Goal: Task Accomplishment & Management: Manage account settings

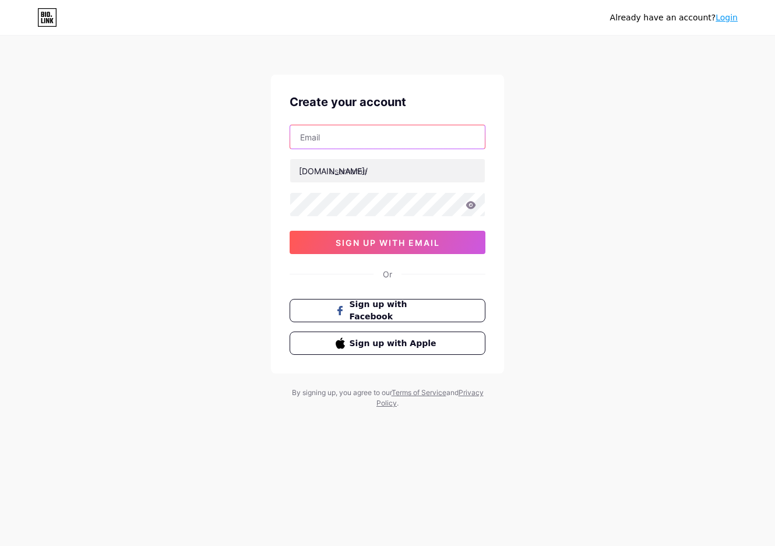
click at [392, 143] on input "text" at bounding box center [387, 136] width 195 height 23
type input "[EMAIL_ADDRESS][DOMAIN_NAME]"
click at [353, 177] on input "text" at bounding box center [387, 170] width 195 height 23
drag, startPoint x: 353, startPoint y: 175, endPoint x: 90, endPoint y: 171, distance: 262.4
click at [90, 171] on div "Already have an account? Login Create your account luxannamretreat@gmail.com bi…" at bounding box center [387, 223] width 775 height 446
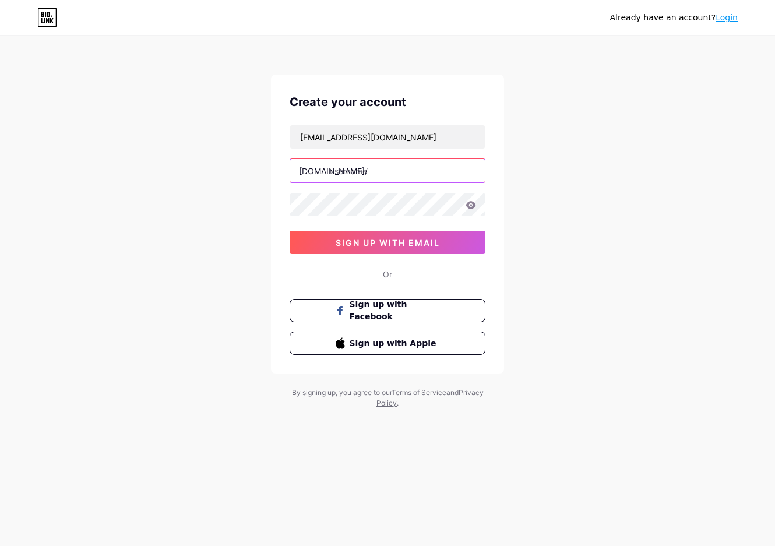
click at [292, 168] on input "text" at bounding box center [387, 170] width 195 height 23
click at [308, 172] on div "[DOMAIN_NAME]/" at bounding box center [333, 171] width 69 height 12
copy div "[DOMAIN_NAME]/"
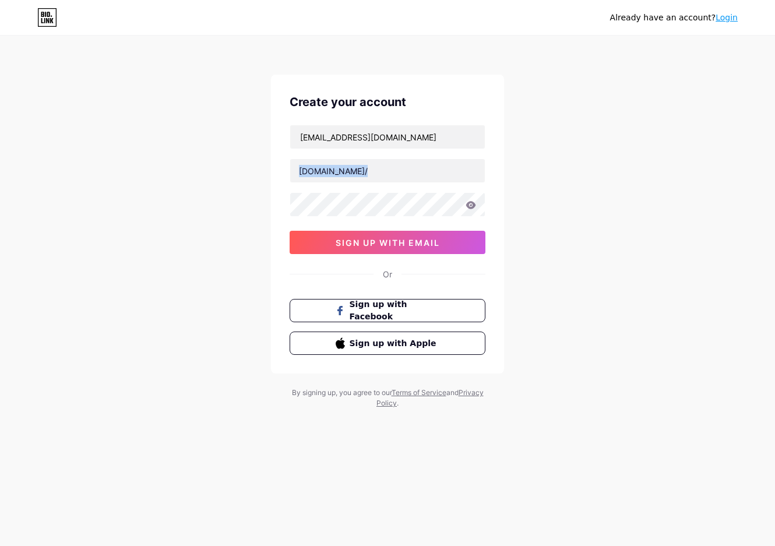
copy div "[DOMAIN_NAME]/"
click at [385, 136] on input "text" at bounding box center [387, 136] width 195 height 23
type input "[EMAIL_ADDRESS][DOMAIN_NAME]"
click at [380, 173] on input "text" at bounding box center [387, 170] width 195 height 23
type input "l"
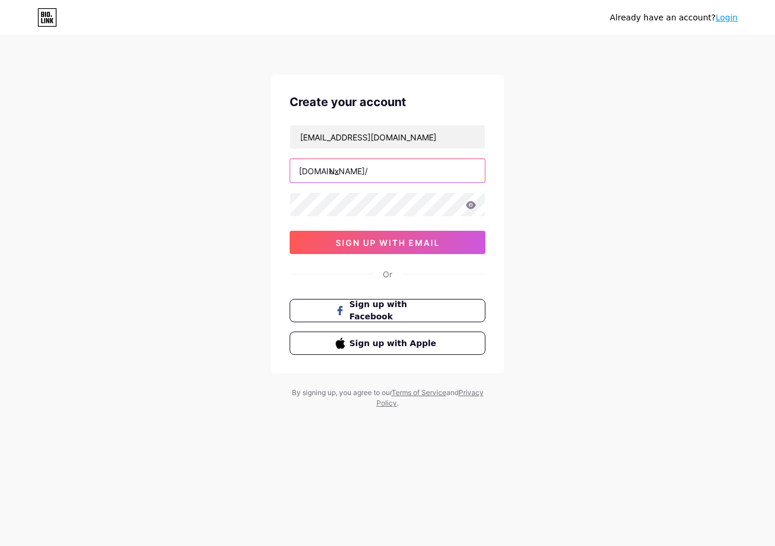
type input "u"
type input "luxannam"
click at [363, 218] on div "luxannamretreat@gmail.com bio.link/ luxannam sign up with email" at bounding box center [388, 189] width 196 height 129
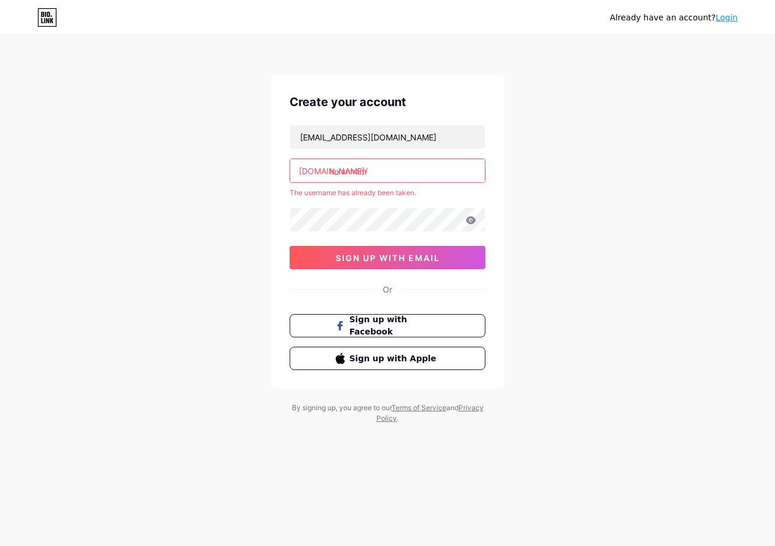
click at [353, 174] on input "luxannam" at bounding box center [387, 170] width 195 height 23
click at [374, 173] on input "luxannam" at bounding box center [387, 170] width 195 height 23
drag, startPoint x: 377, startPoint y: 173, endPoint x: 278, endPoint y: 175, distance: 98.5
click at [278, 175] on div "Create your account luxannamretreat@gmail.com bio.link/ luxannam The username h…" at bounding box center [387, 232] width 233 height 314
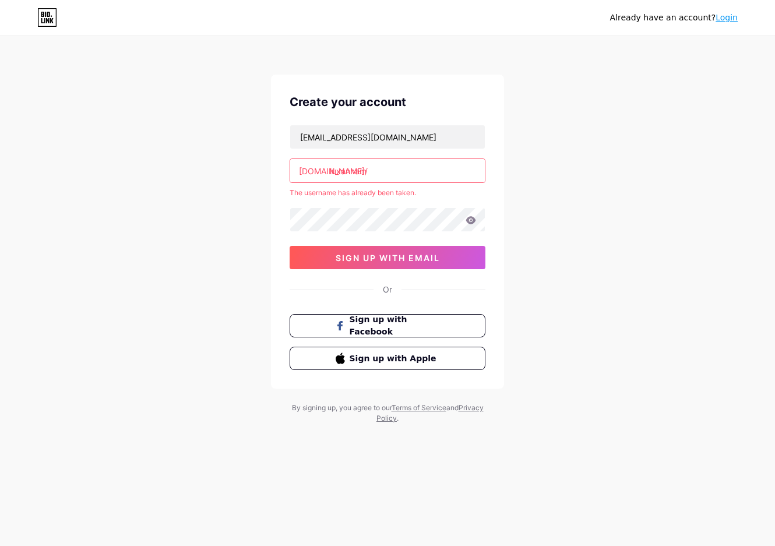
click at [300, 173] on div "[DOMAIN_NAME]/" at bounding box center [333, 171] width 69 height 12
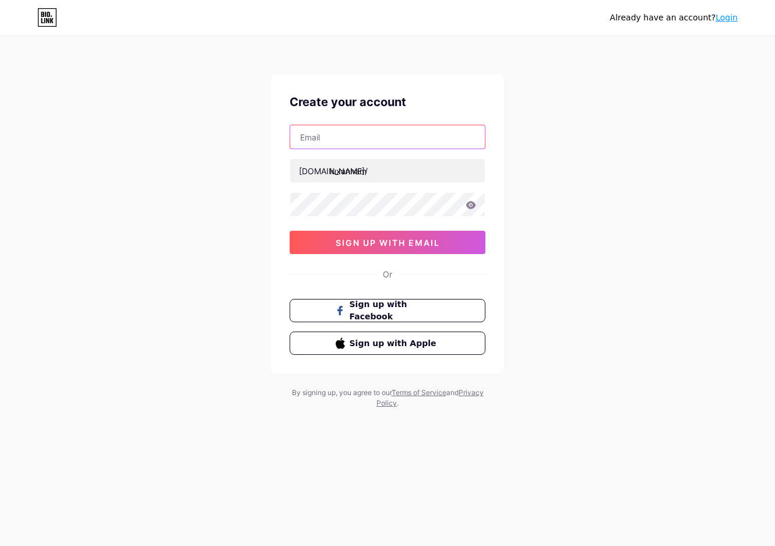
click at [323, 133] on input "text" at bounding box center [387, 136] width 195 height 23
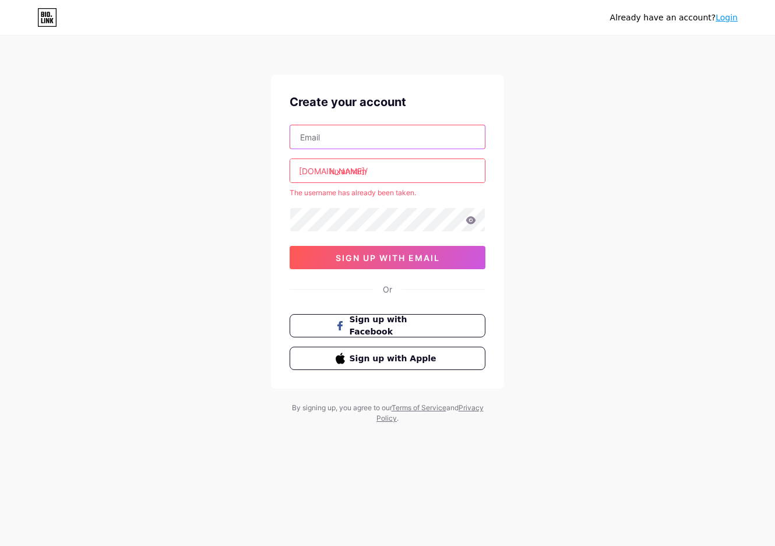
type input "[EMAIL_ADDRESS][DOMAIN_NAME]"
click at [367, 170] on input "luxannam" at bounding box center [387, 170] width 195 height 23
click at [340, 173] on input "luxannam" at bounding box center [387, 170] width 195 height 23
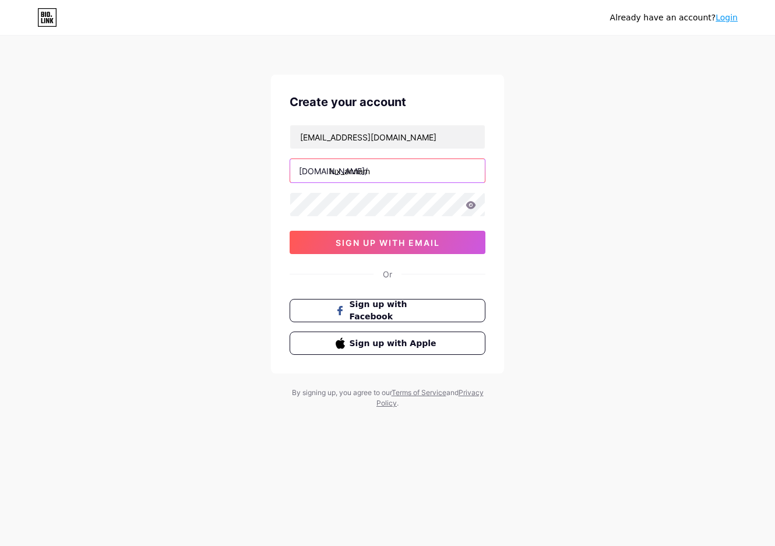
type input "lux_annam"
click at [339, 240] on span "sign up with email" at bounding box center [388, 243] width 104 height 10
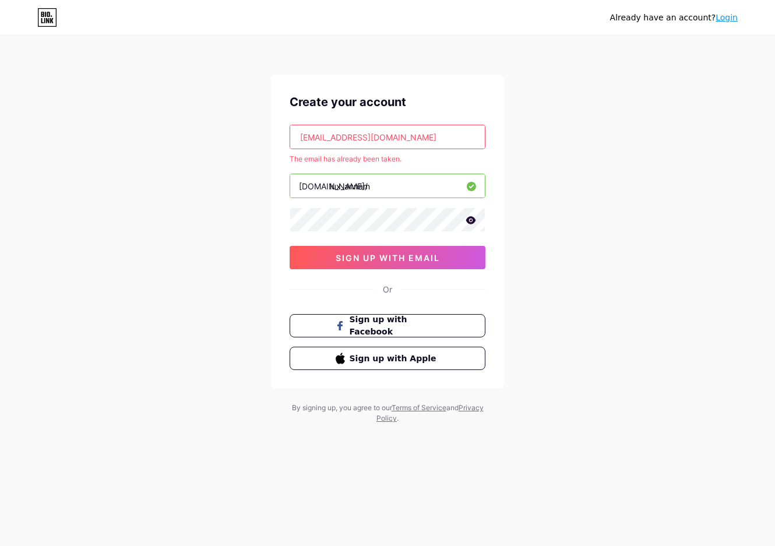
click at [367, 136] on input "[EMAIL_ADDRESS][DOMAIN_NAME]" at bounding box center [387, 136] width 195 height 23
click at [726, 17] on link "Login" at bounding box center [727, 17] width 22 height 9
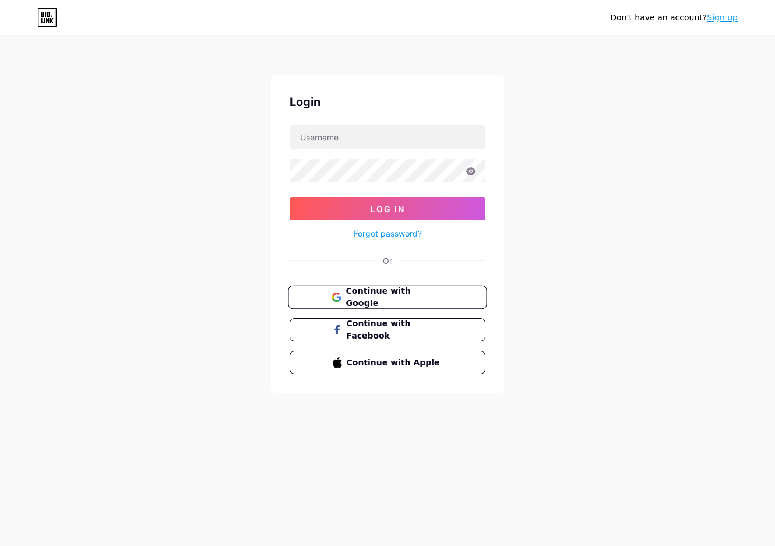
click at [459, 287] on button "Continue with Google" at bounding box center [387, 298] width 199 height 24
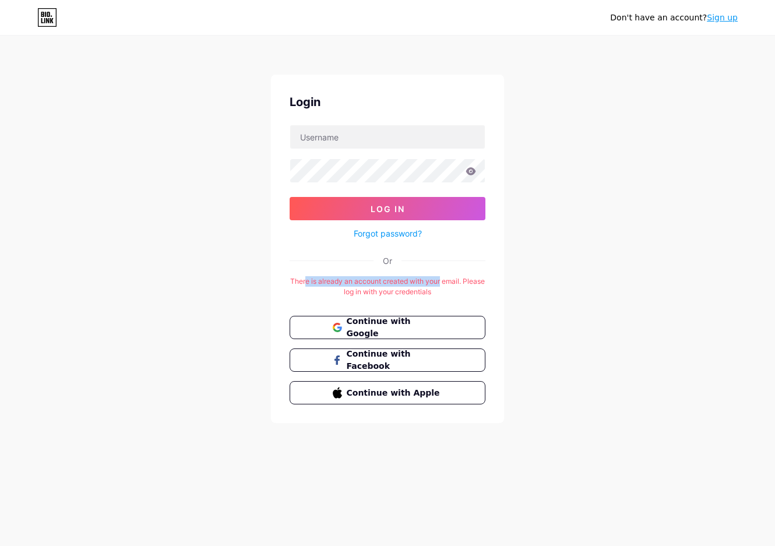
drag, startPoint x: 318, startPoint y: 278, endPoint x: 466, endPoint y: 284, distance: 147.6
click at [462, 284] on div "There is already an account created with your email. Please log in with your cr…" at bounding box center [388, 286] width 196 height 21
click at [466, 284] on div "There is already an account created with your email. Please log in with your cr…" at bounding box center [388, 286] width 196 height 21
click at [391, 149] on div at bounding box center [388, 137] width 196 height 24
click at [390, 142] on input "text" at bounding box center [387, 136] width 195 height 23
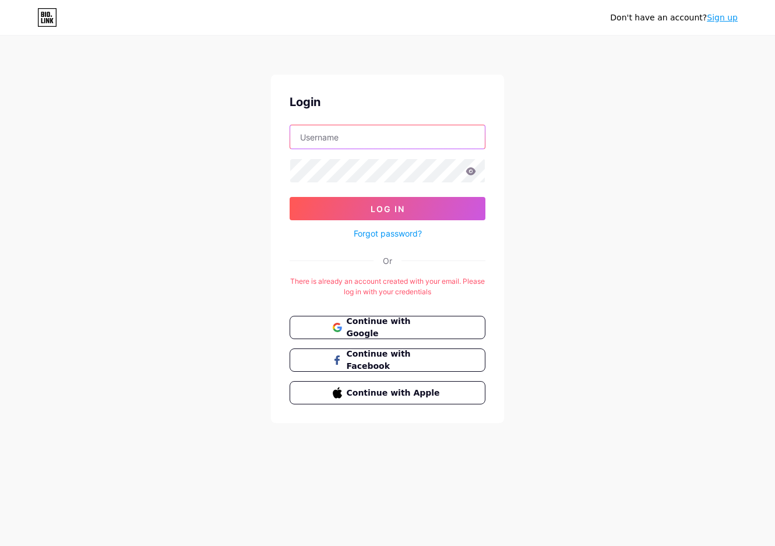
type input "[EMAIL_ADDRESS][DOMAIN_NAME]"
click at [290, 197] on button "Log In" at bounding box center [388, 208] width 196 height 23
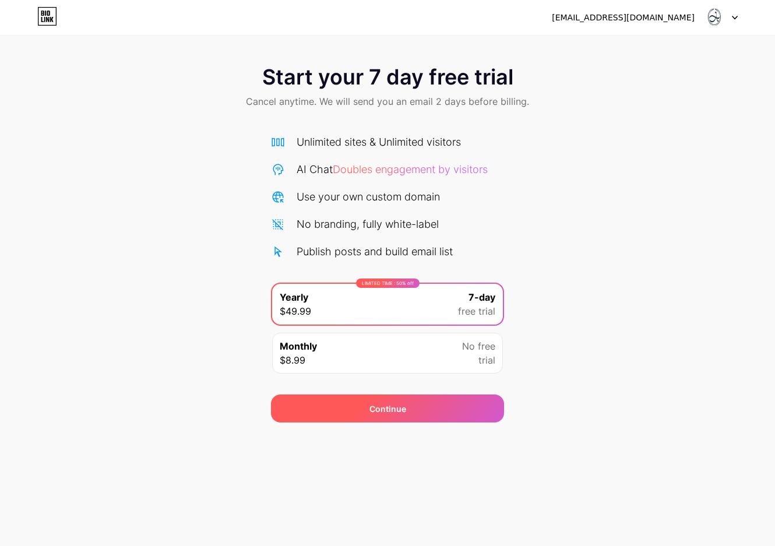
click at [424, 406] on div "Continue" at bounding box center [387, 409] width 233 height 28
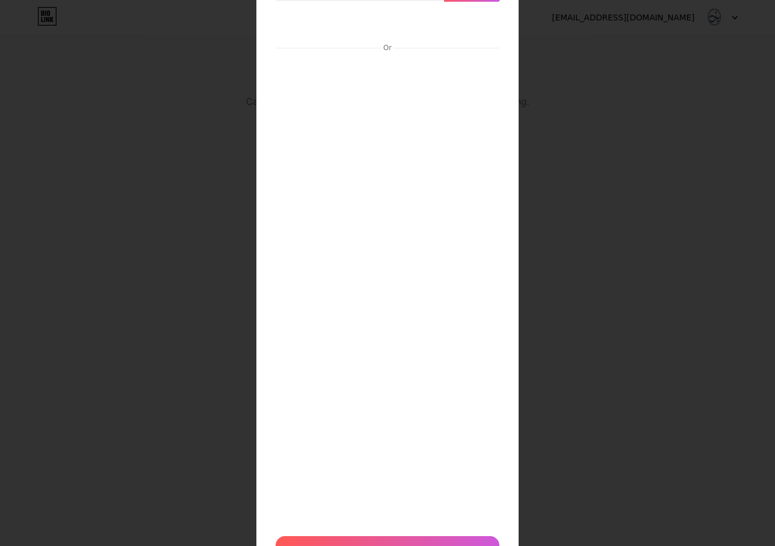
scroll to position [171, 0]
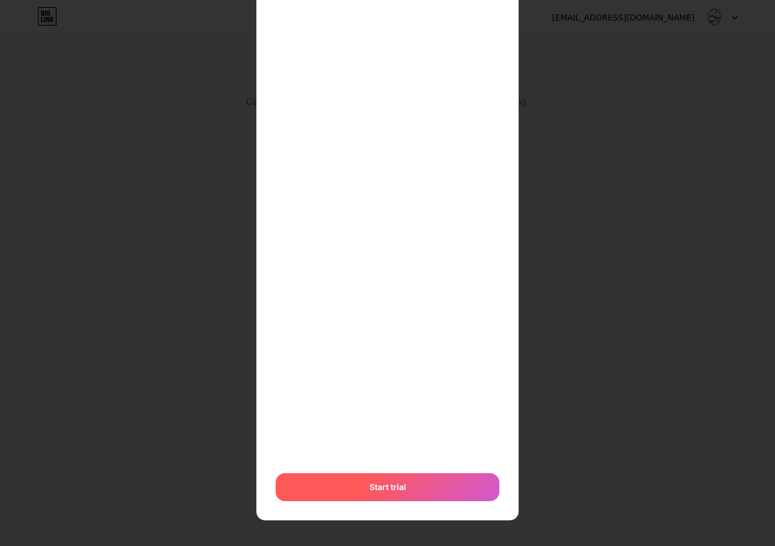
click at [362, 488] on div "Start trial" at bounding box center [388, 487] width 224 height 28
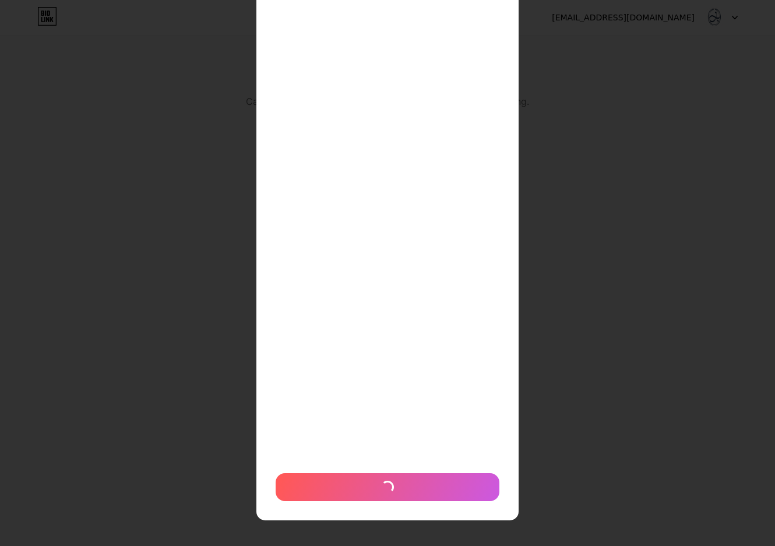
scroll to position [0, 0]
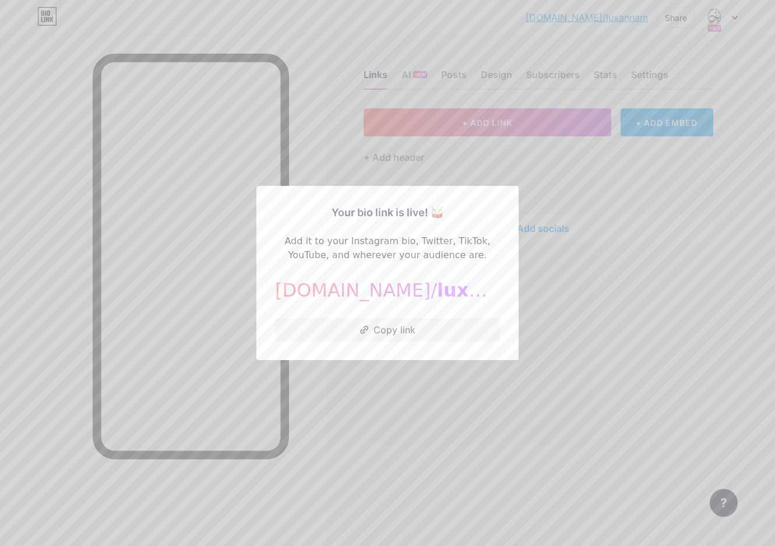
drag, startPoint x: 388, startPoint y: 294, endPoint x: 388, endPoint y: 301, distance: 7.6
click at [437, 293] on span "luxannam" at bounding box center [488, 290] width 103 height 22
click at [393, 329] on button "Copy link" at bounding box center [387, 329] width 225 height 23
click at [258, 401] on div at bounding box center [387, 273] width 775 height 546
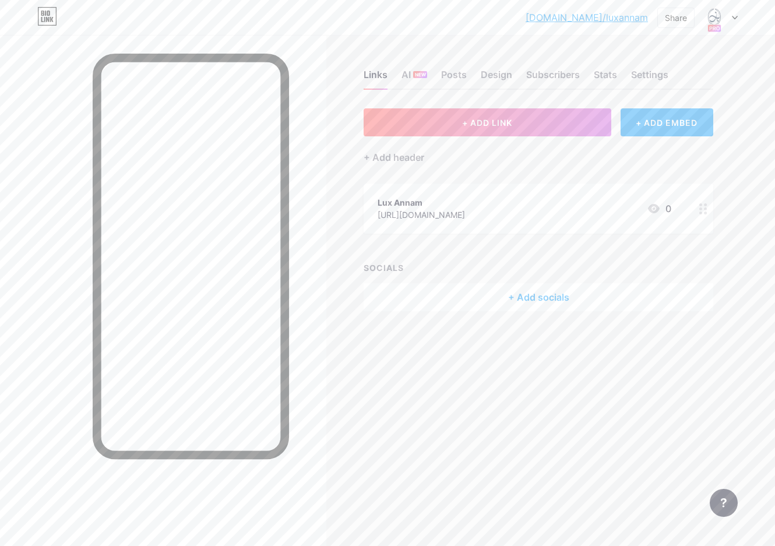
click at [497, 301] on div "+ Add socials" at bounding box center [539, 297] width 350 height 28
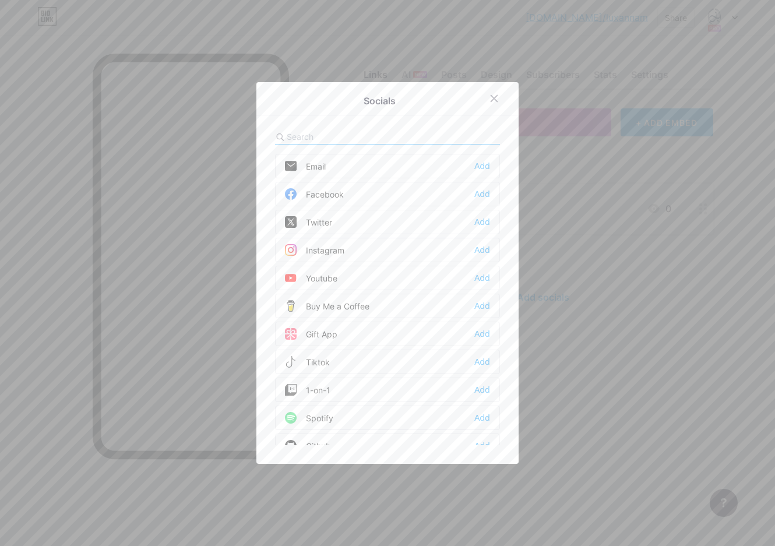
click at [400, 197] on div "Facebook Add" at bounding box center [387, 194] width 225 height 24
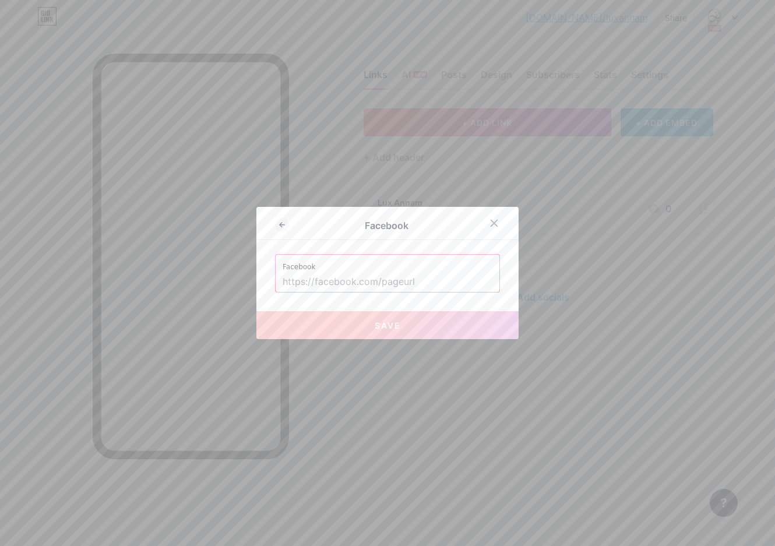
click at [414, 280] on input "text" at bounding box center [388, 282] width 210 height 20
paste input "https://facebook.com/luxannam"
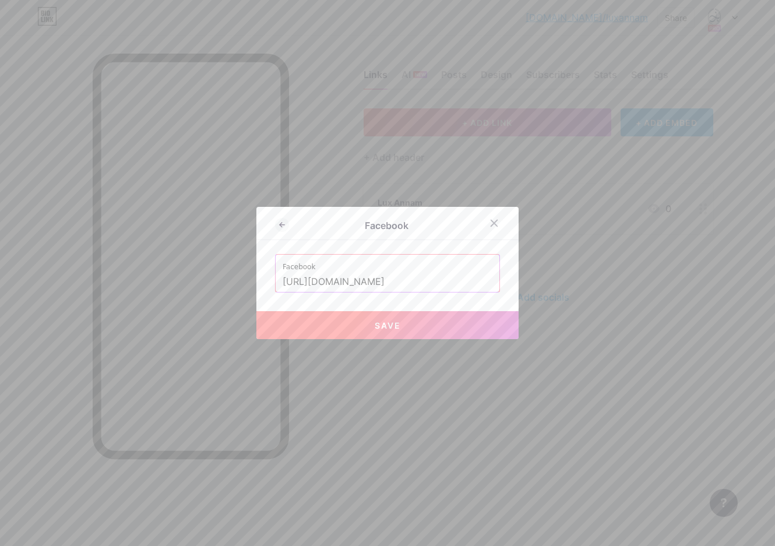
type input "https://facebook.com/luxannam"
click at [400, 325] on span "Save" at bounding box center [388, 326] width 26 height 10
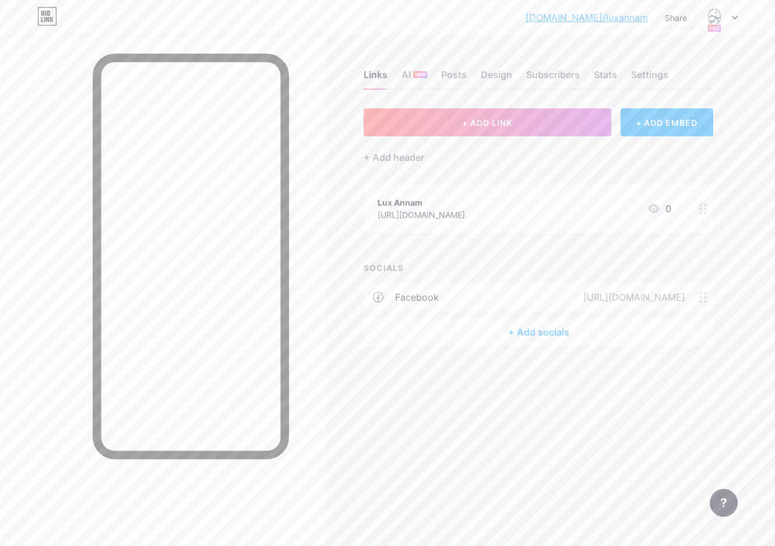
click at [416, 332] on div "+ Add socials" at bounding box center [539, 332] width 350 height 28
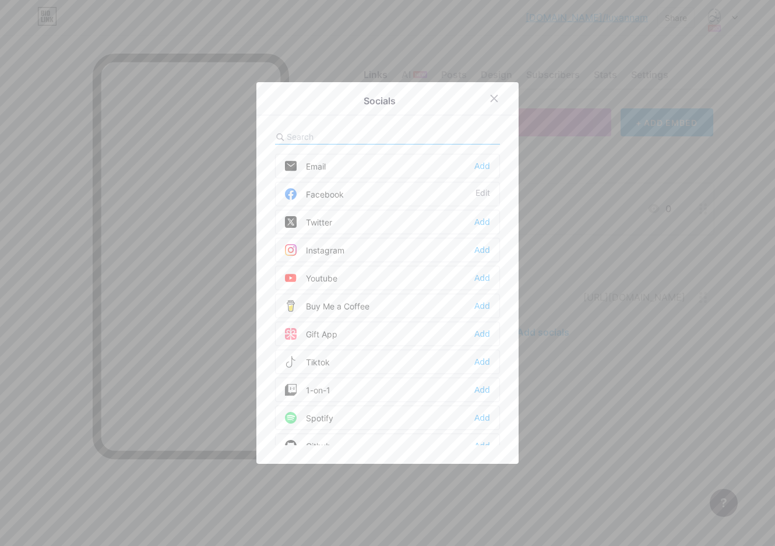
click at [393, 276] on div "Youtube Add" at bounding box center [387, 278] width 225 height 24
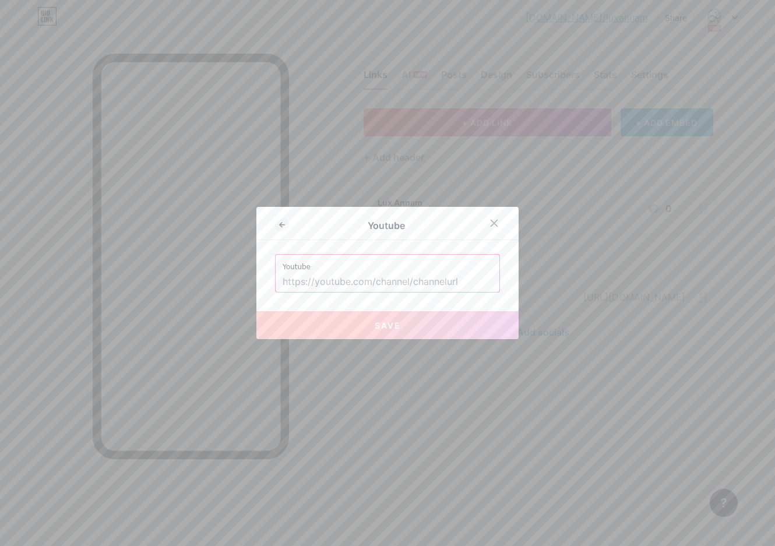
click at [375, 281] on input "text" at bounding box center [388, 282] width 210 height 20
paste input "https://youtube.com/@LuxAnnamRetreatLounge"
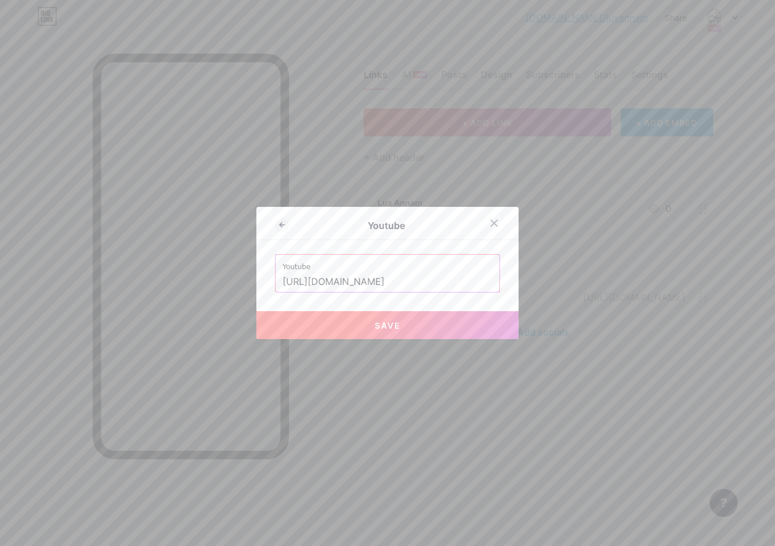
type input "https://youtube.com/@LuxAnnamRetreatLounge"
click at [374, 319] on button "Save" at bounding box center [388, 325] width 262 height 28
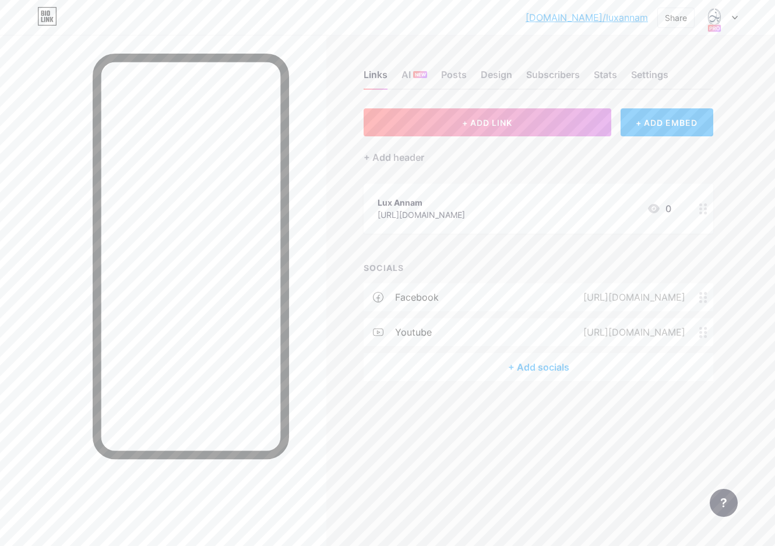
click at [511, 377] on div "+ Add socials" at bounding box center [539, 367] width 350 height 28
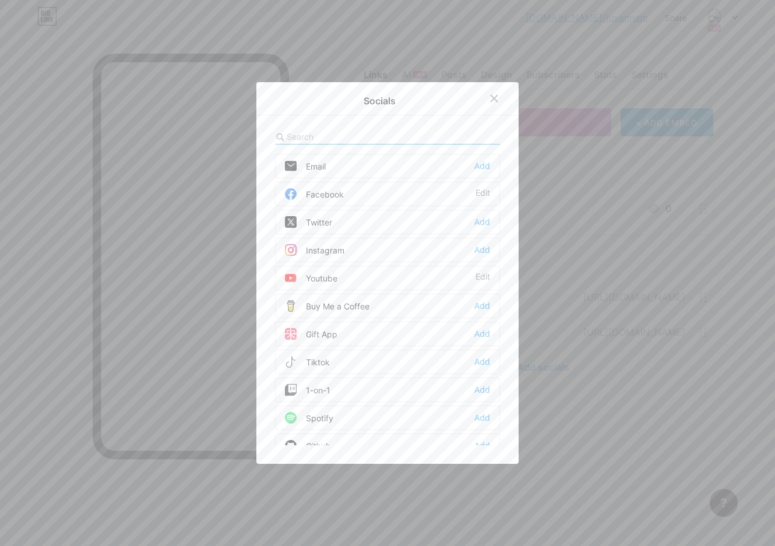
click at [322, 250] on div "Instagram" at bounding box center [314, 250] width 59 height 12
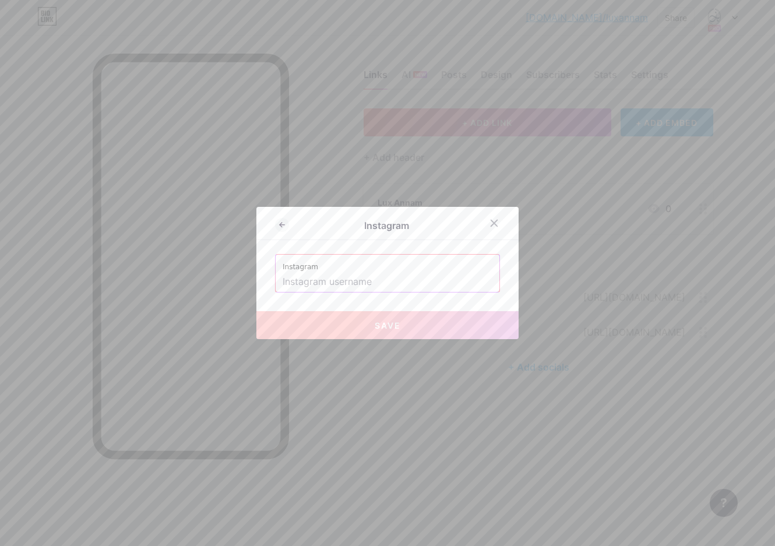
click at [341, 287] on input "text" at bounding box center [388, 282] width 210 height 20
paste input "https://instagram.com/Lux.annam"
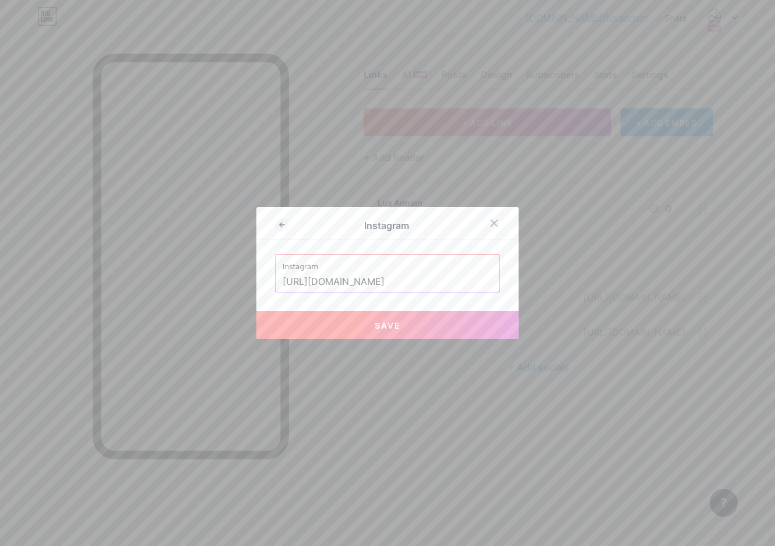
drag, startPoint x: 381, startPoint y: 288, endPoint x: 199, endPoint y: 279, distance: 182.7
click at [199, 279] on div "Instagram Instagram https://instagram.com/Lux.annam Save" at bounding box center [387, 273] width 775 height 546
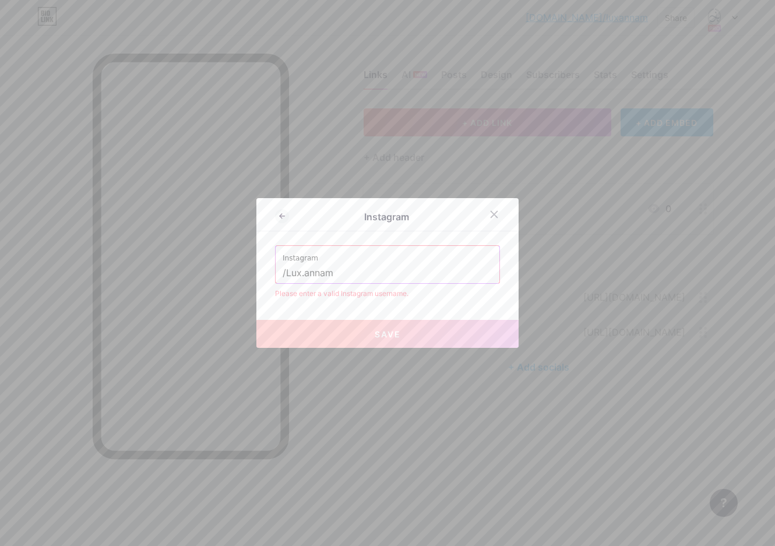
click at [289, 274] on input "/Lux.annam" at bounding box center [388, 274] width 210 height 20
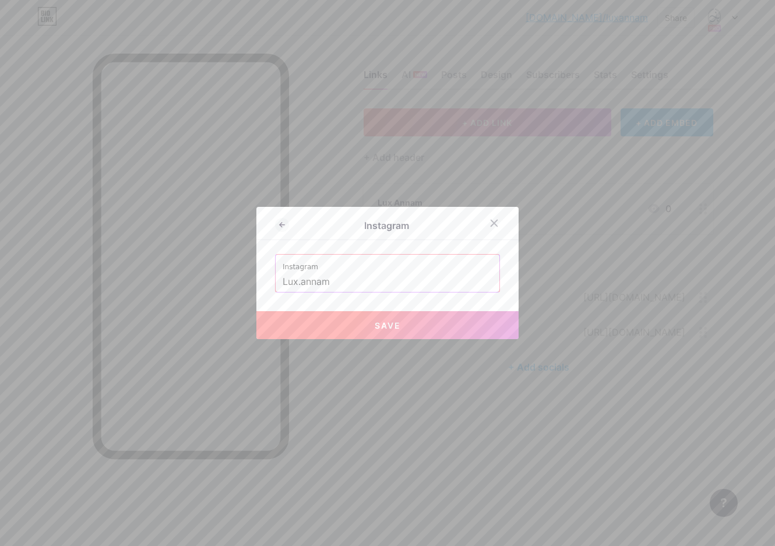
click at [314, 328] on button "Save" at bounding box center [388, 325] width 262 height 28
type input "https://instagram.com/Lux.annam"
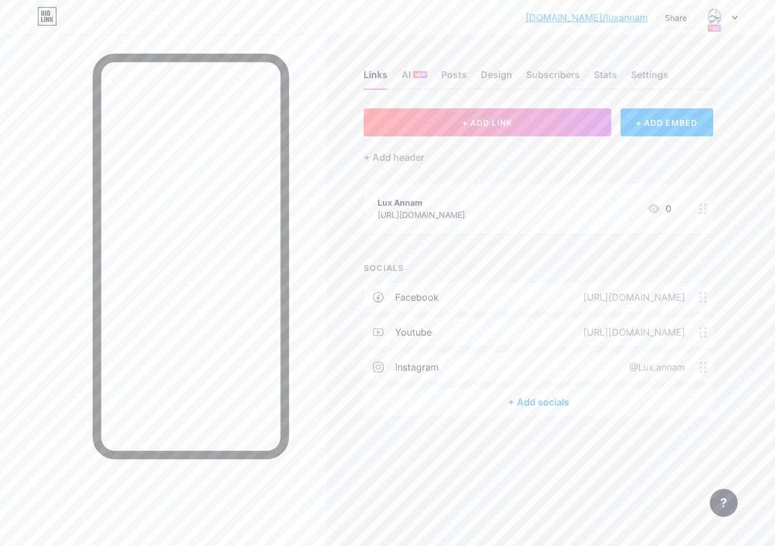
click at [511, 407] on div "+ Add socials" at bounding box center [539, 402] width 350 height 28
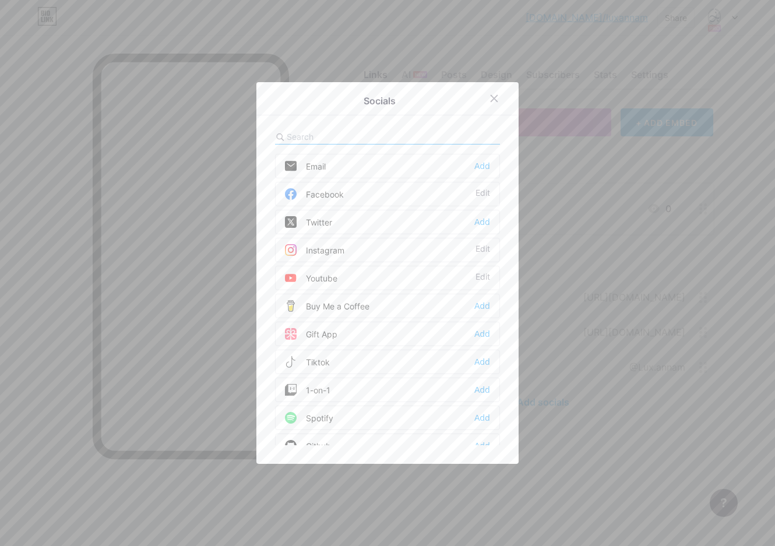
click at [336, 362] on div "Tiktok Add" at bounding box center [387, 362] width 225 height 24
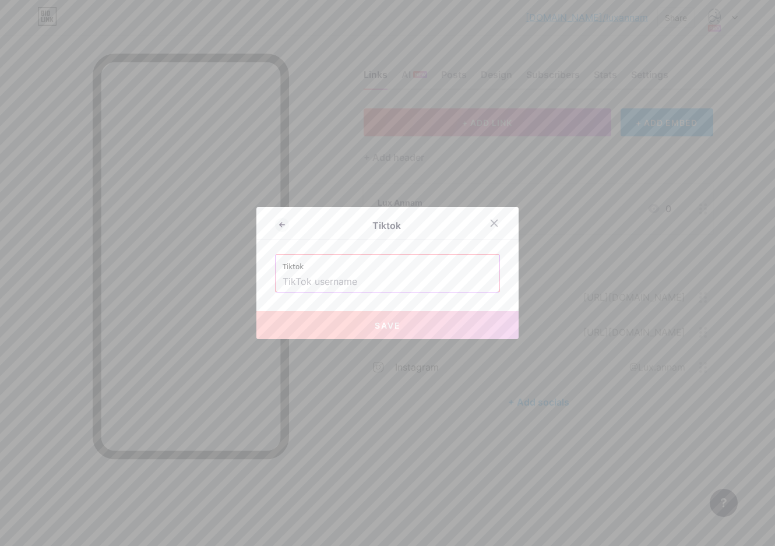
click at [353, 287] on input "text" at bounding box center [388, 282] width 210 height 20
paste input "https://www.tiktok.com/@lux.annam"
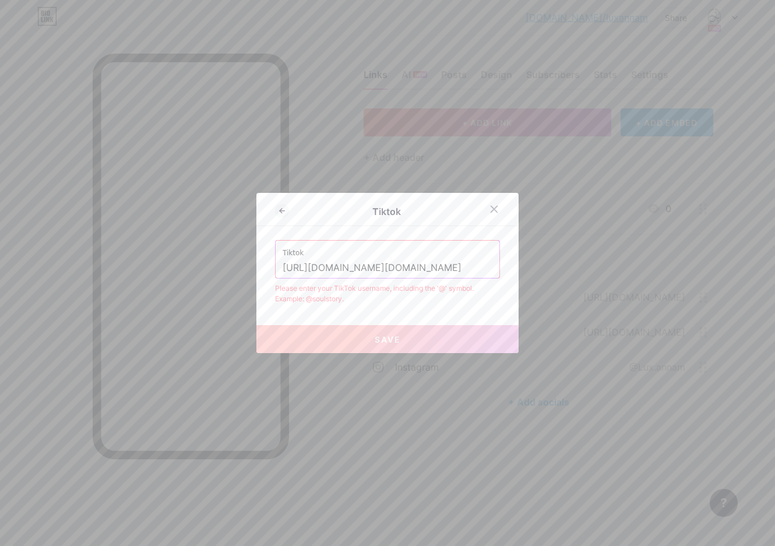
drag, startPoint x: 385, startPoint y: 271, endPoint x: 252, endPoint y: 271, distance: 132.9
click at [252, 271] on div "Tiktok Tiktok https://www.tiktok.com/@lux.annam Please enter your TikTok userna…" at bounding box center [387, 273] width 775 height 546
drag, startPoint x: 284, startPoint y: 268, endPoint x: 286, endPoint y: 275, distance: 7.8
click at [284, 267] on input "/@lux.annam" at bounding box center [388, 268] width 210 height 20
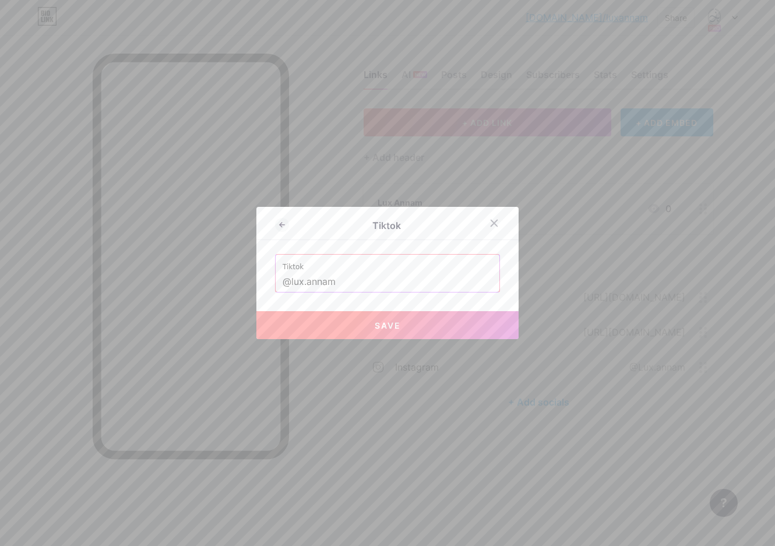
click at [311, 325] on button "Save" at bounding box center [388, 325] width 262 height 28
type input "https://tiktok.com/@lux.annam"
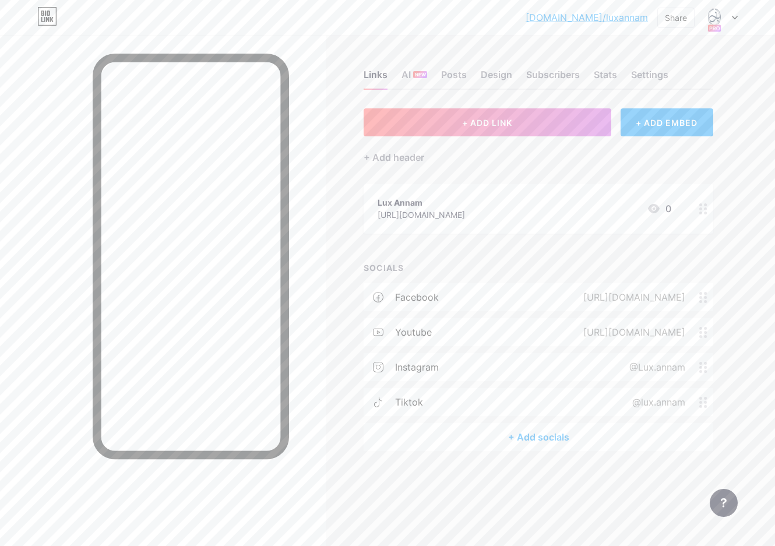
click at [597, 23] on link "bio.link/luxannam" at bounding box center [587, 17] width 122 height 14
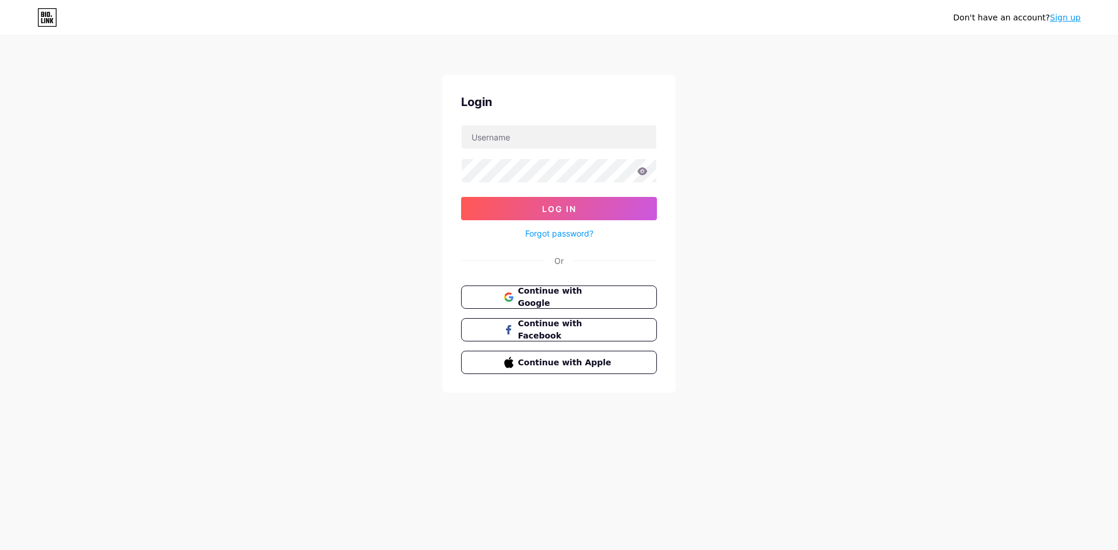
click at [1077, 18] on link "Sign up" at bounding box center [1065, 17] width 31 height 9
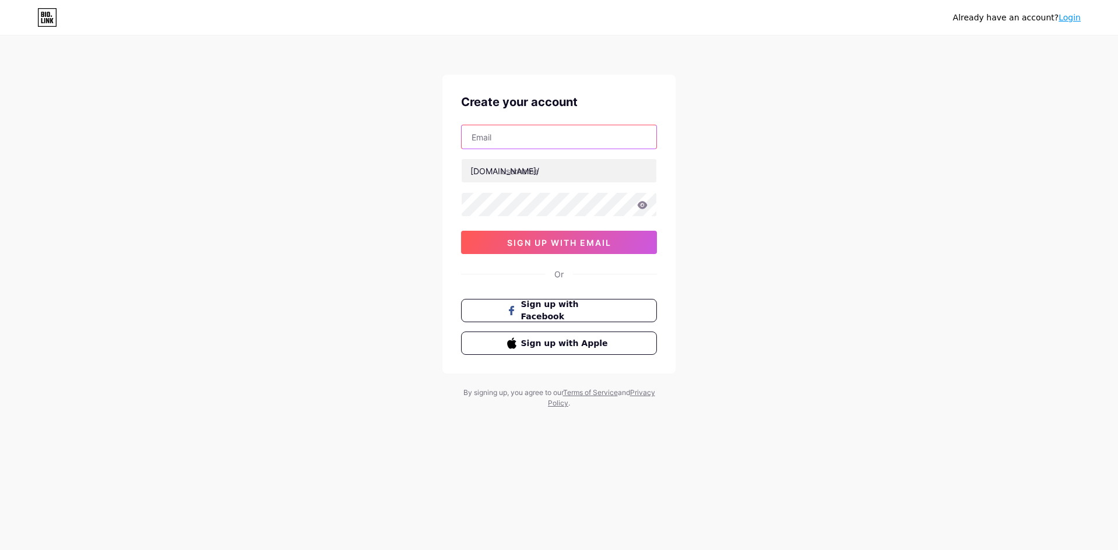
click at [535, 134] on input "text" at bounding box center [559, 136] width 195 height 23
click at [518, 134] on input "[EMAIL_ADDRESS][DOMAIN_NAME]" at bounding box center [559, 136] width 195 height 23
click at [519, 134] on input "[EMAIL_ADDRESS][DOMAIN_NAME]" at bounding box center [559, 136] width 195 height 23
drag, startPoint x: 508, startPoint y: 135, endPoint x: 533, endPoint y: 135, distance: 25.7
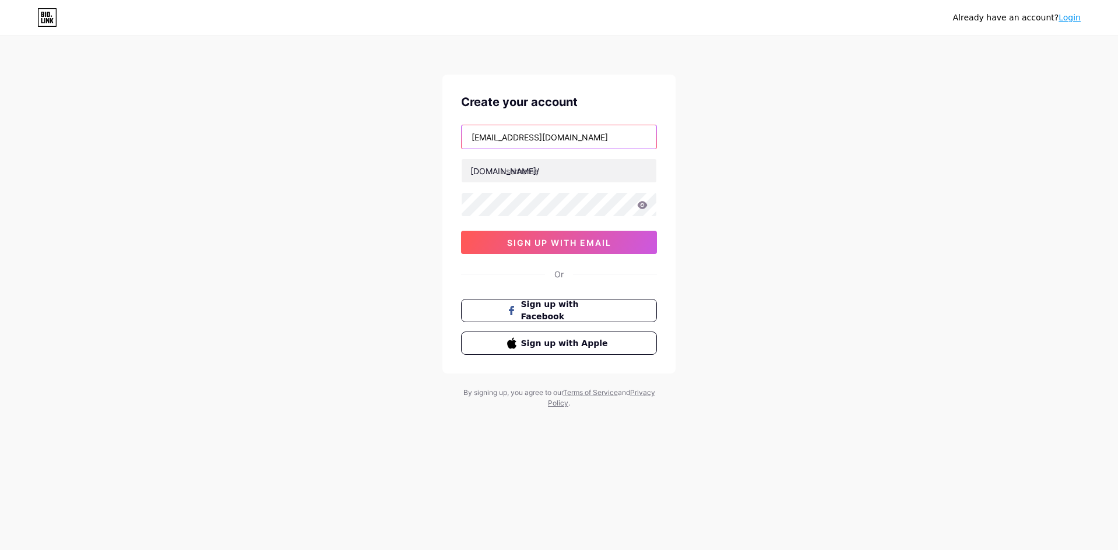
click at [533, 135] on input "[EMAIL_ADDRESS][DOMAIN_NAME]" at bounding box center [559, 136] width 195 height 23
type input "[EMAIL_ADDRESS][DOMAIN_NAME]"
type input "l"
type input "u"
type input "lux_annam"
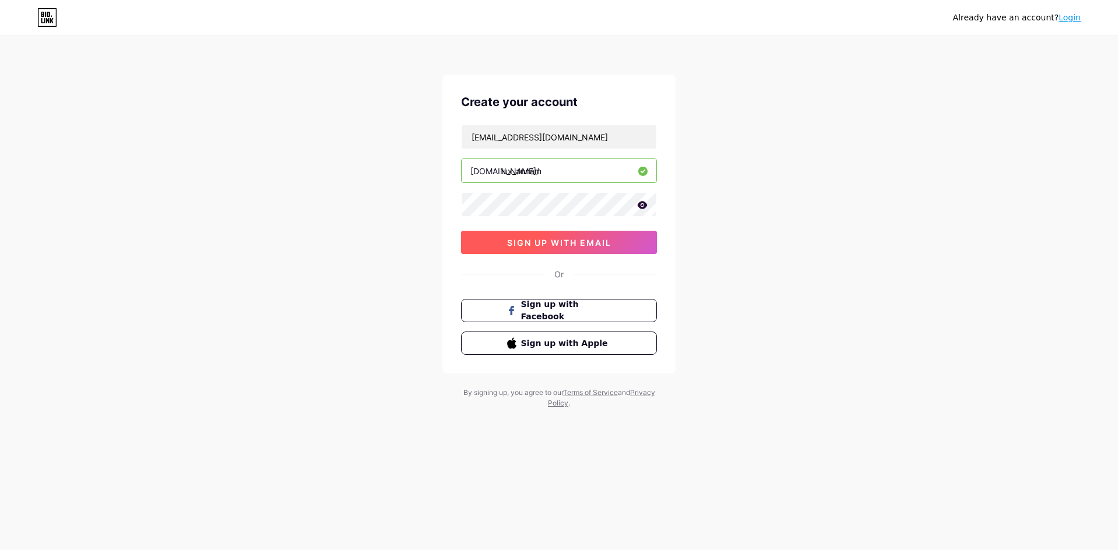
click at [538, 238] on span "sign up with email" at bounding box center [559, 243] width 104 height 10
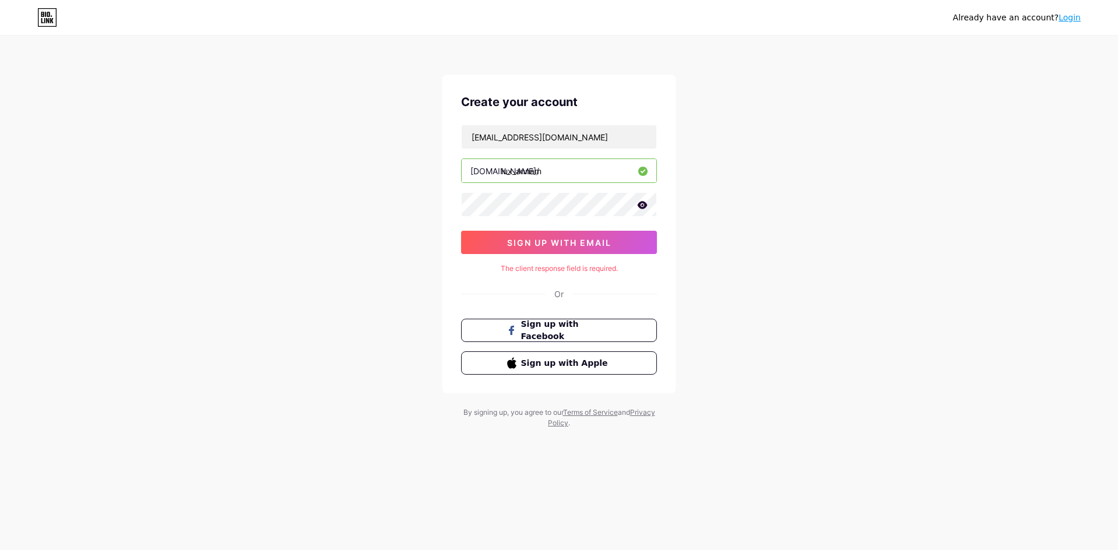
click at [536, 182] on input "lux_annam" at bounding box center [559, 170] width 195 height 23
click at [647, 206] on icon at bounding box center [643, 205] width 10 height 8
click at [574, 236] on button "sign up with email" at bounding box center [559, 242] width 196 height 23
click at [644, 209] on icon at bounding box center [642, 206] width 10 height 8
click at [642, 208] on icon at bounding box center [643, 205] width 10 height 8
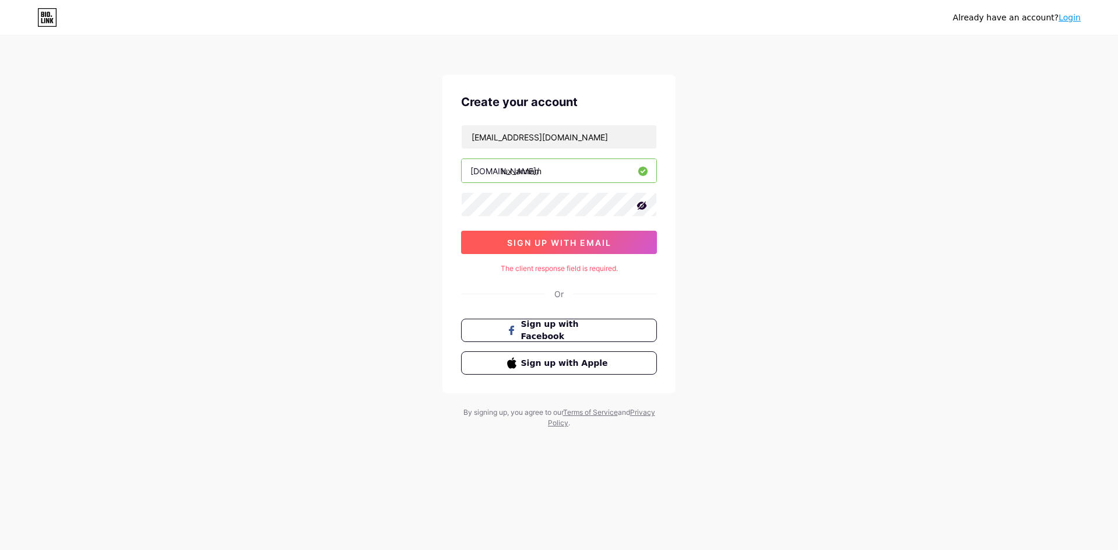
click at [582, 248] on button "sign up with email" at bounding box center [559, 242] width 196 height 23
click at [206, 163] on div "Already have an account? Login Create your account [EMAIL_ADDRESS][DOMAIN_NAME]…" at bounding box center [559, 233] width 1118 height 466
